Goal: Task Accomplishment & Management: Manage account settings

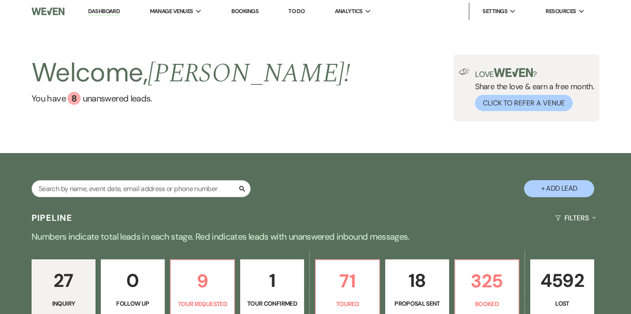
click at [245, 9] on link "Bookings" at bounding box center [244, 10] width 27 height 7
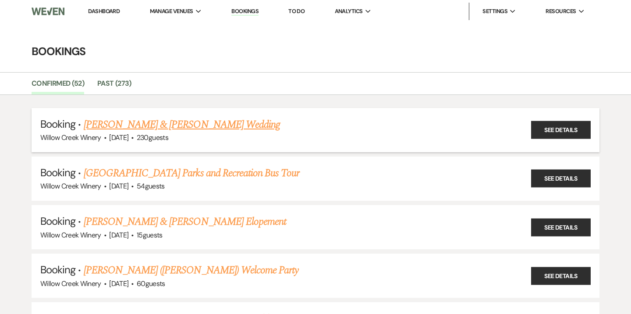
click at [124, 124] on link "[PERSON_NAME] & [PERSON_NAME] Wedding" at bounding box center [182, 125] width 196 height 16
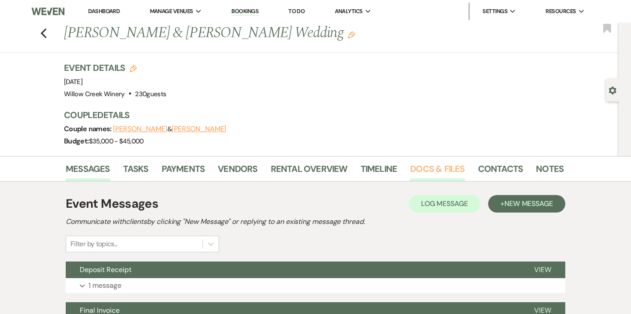
click at [430, 180] on link "Docs & Files" at bounding box center [437, 171] width 54 height 19
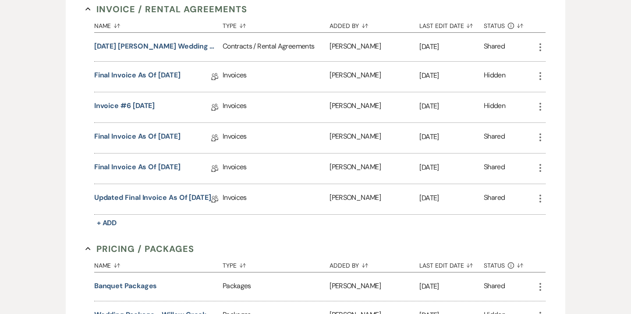
scroll to position [268, 0]
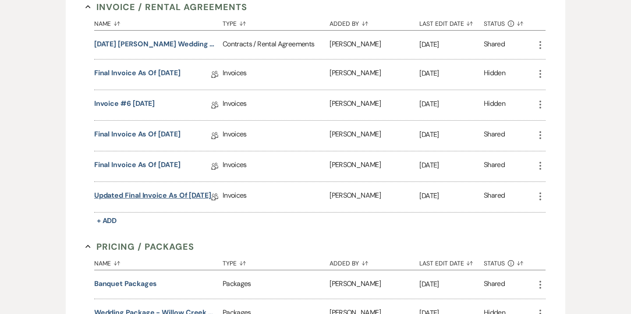
click at [160, 195] on link "Updated Final Invoice as of [DATE]" at bounding box center [152, 198] width 117 height 14
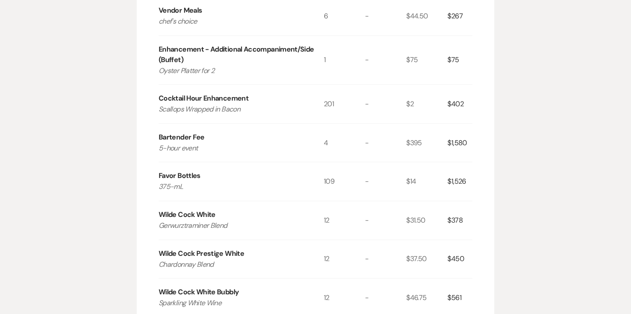
scroll to position [503, 0]
